Goal: Transaction & Acquisition: Purchase product/service

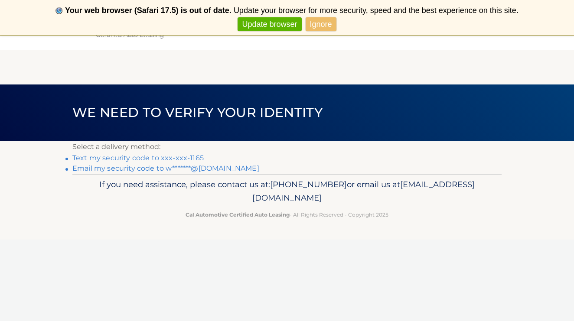
click at [314, 26] on link "Ignore" at bounding box center [321, 24] width 31 height 14
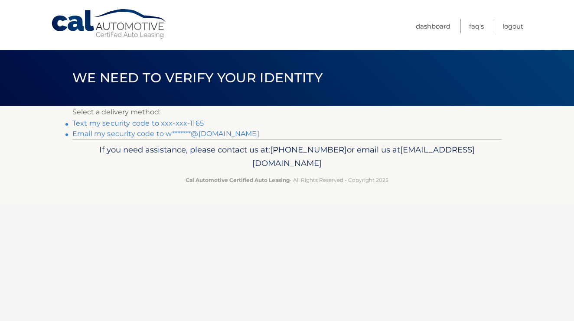
click at [141, 123] on link "Text my security code to xxx-xxx-1165" at bounding box center [137, 123] width 131 height 8
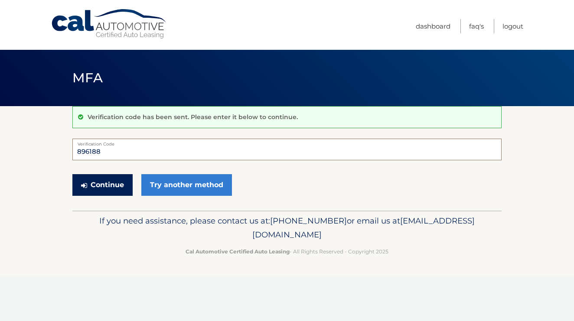
type input "896188"
click at [111, 184] on button "Continue" at bounding box center [102, 185] width 60 height 22
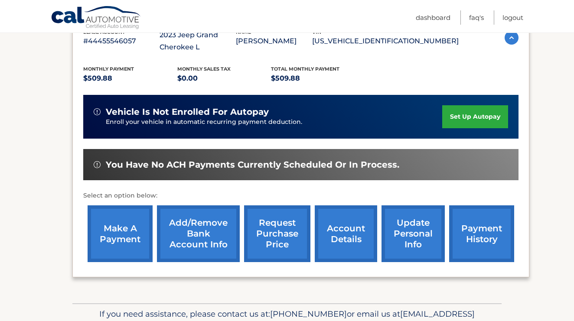
scroll to position [175, 0]
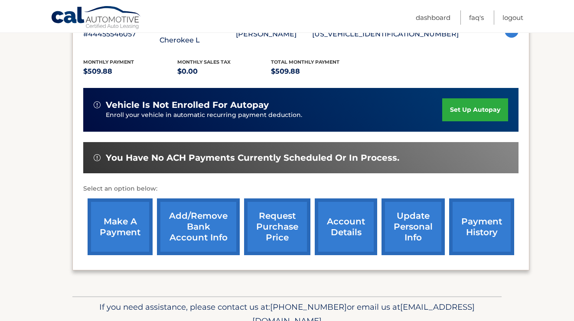
click at [119, 228] on link "make a payment" at bounding box center [120, 227] width 65 height 57
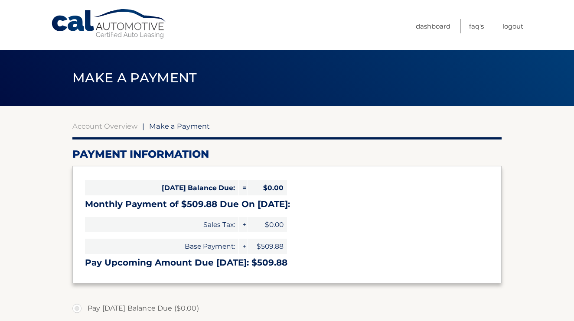
select select "ZTczMWZjODItMzY5Ny00NjM5LTk5NjYtMjAyODcyODU5NzI2"
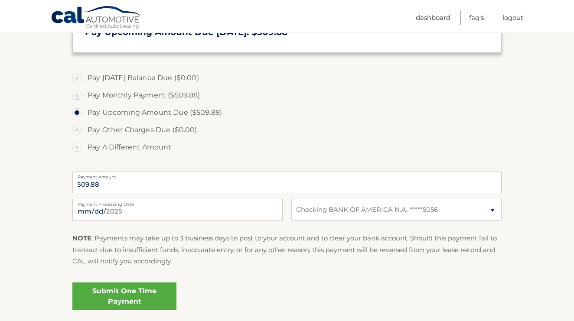
scroll to position [242, 0]
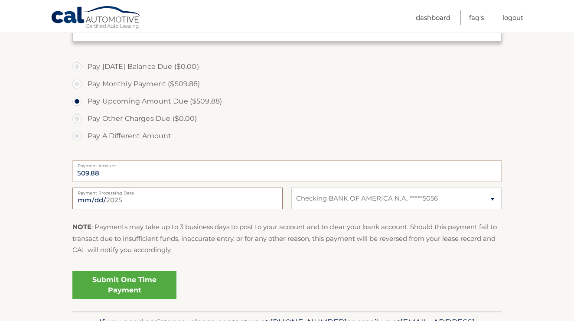
click at [202, 194] on input "[DATE]" at bounding box center [177, 199] width 210 height 22
type input "[DATE]"
click at [328, 287] on div "Submit One Time Payment" at bounding box center [286, 283] width 429 height 31
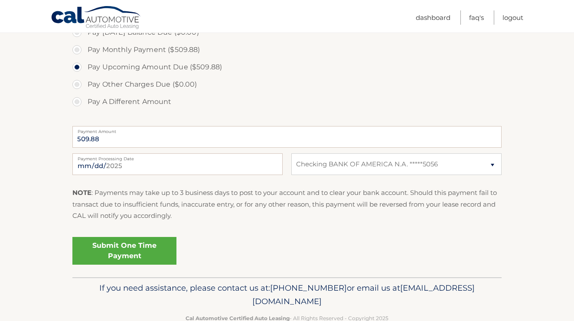
scroll to position [278, 0]
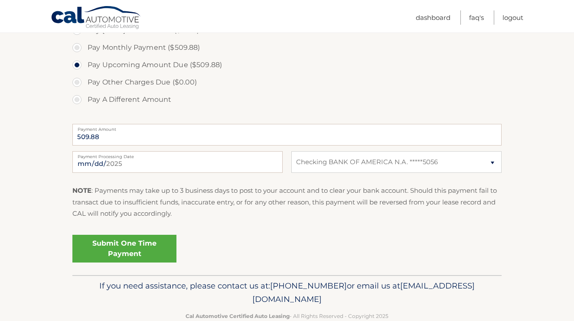
click at [123, 247] on link "Submit One Time Payment" at bounding box center [124, 249] width 104 height 28
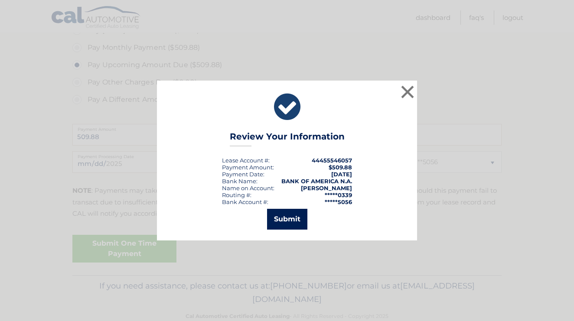
click at [286, 218] on button "Submit" at bounding box center [287, 219] width 40 height 21
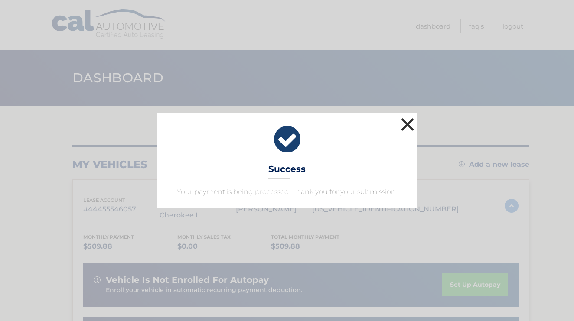
click at [410, 121] on button "×" at bounding box center [407, 124] width 17 height 17
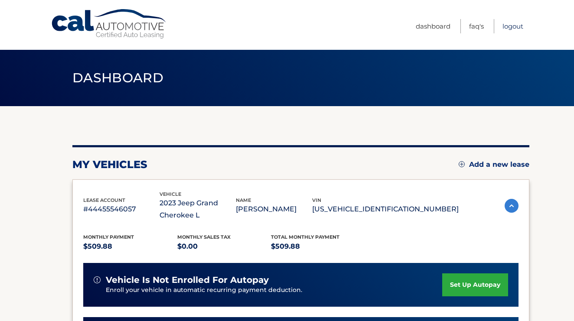
click at [510, 28] on link "Logout" at bounding box center [512, 26] width 21 height 14
